Goal: Task Accomplishment & Management: Use online tool/utility

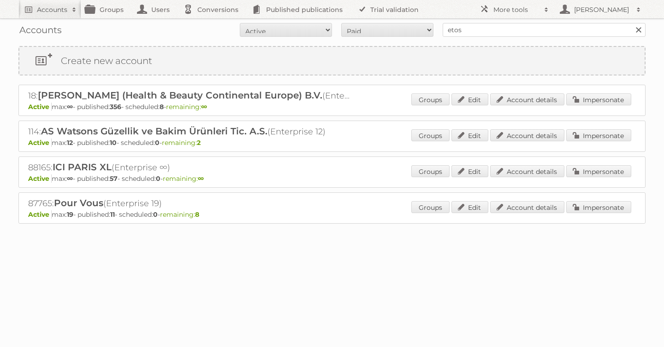
type input "etos"
click at [631, 23] on input "Search" at bounding box center [638, 30] width 14 height 14
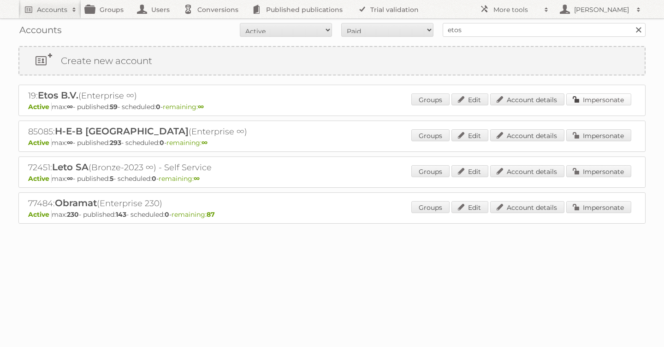
click at [576, 105] on link "Impersonate" at bounding box center [598, 100] width 65 height 12
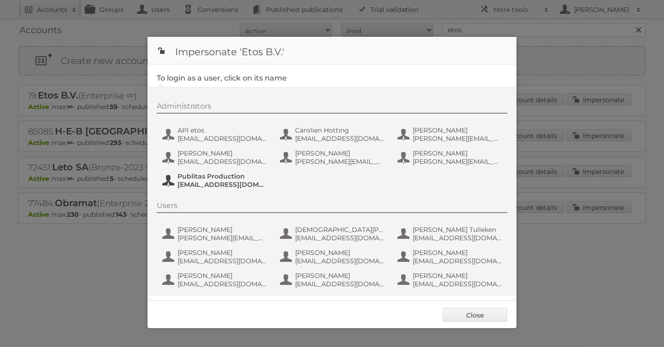
click at [225, 174] on span "Publitas Production" at bounding box center [221, 176] width 89 height 8
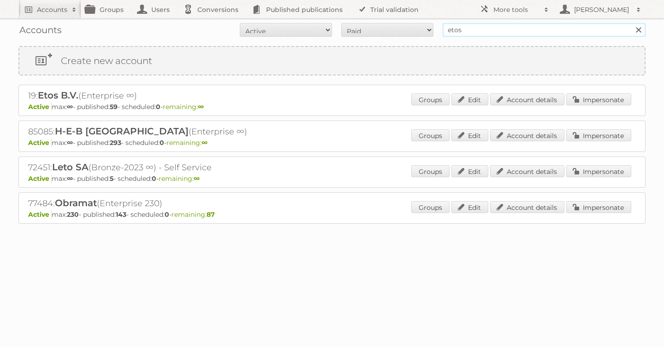
click at [479, 30] on input "etos" at bounding box center [543, 30] width 203 height 14
click at [608, 98] on link "Impersonate" at bounding box center [598, 100] width 65 height 12
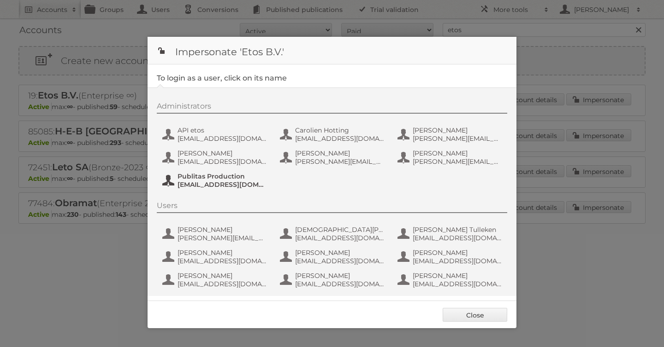
click at [220, 176] on span "Publitas Production" at bounding box center [221, 176] width 89 height 8
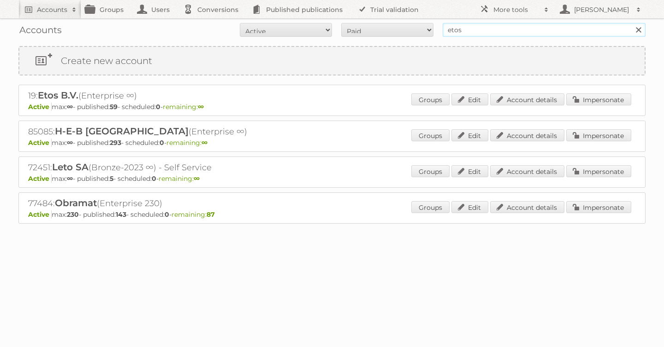
drag, startPoint x: 476, startPoint y: 29, endPoint x: 349, endPoint y: 29, distance: 126.3
click at [360, 29] on form "All Active Expired Pending All Paid Trials Self service etos Search" at bounding box center [331, 30] width 627 height 14
type input "as [PERSON_NAME]"
click at [631, 23] on input "Search" at bounding box center [638, 30] width 14 height 14
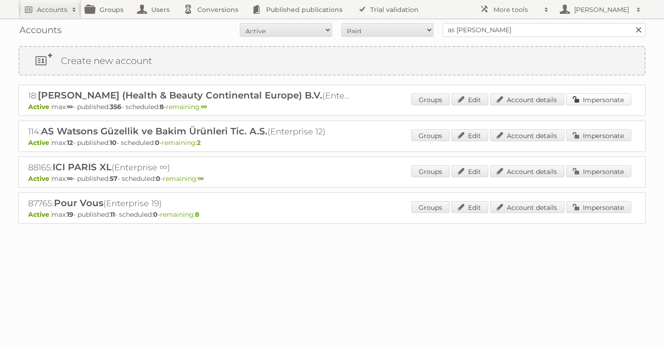
click at [585, 100] on link "Impersonate" at bounding box center [598, 100] width 65 height 12
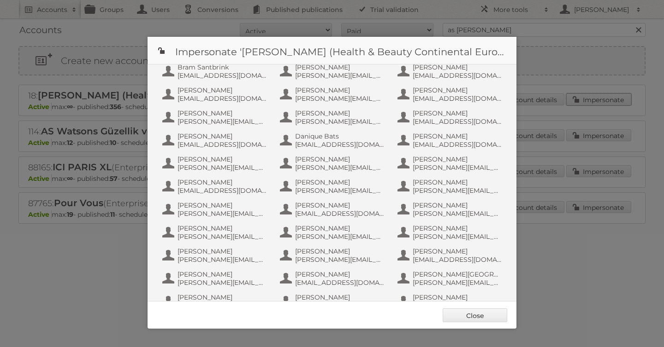
scroll to position [599, 0]
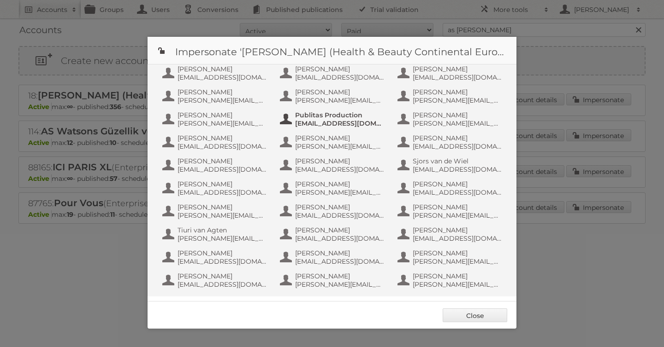
click at [337, 121] on span "[EMAIL_ADDRESS][DOMAIN_NAME]" at bounding box center [339, 123] width 89 height 8
